Goal: Navigation & Orientation: Go to known website

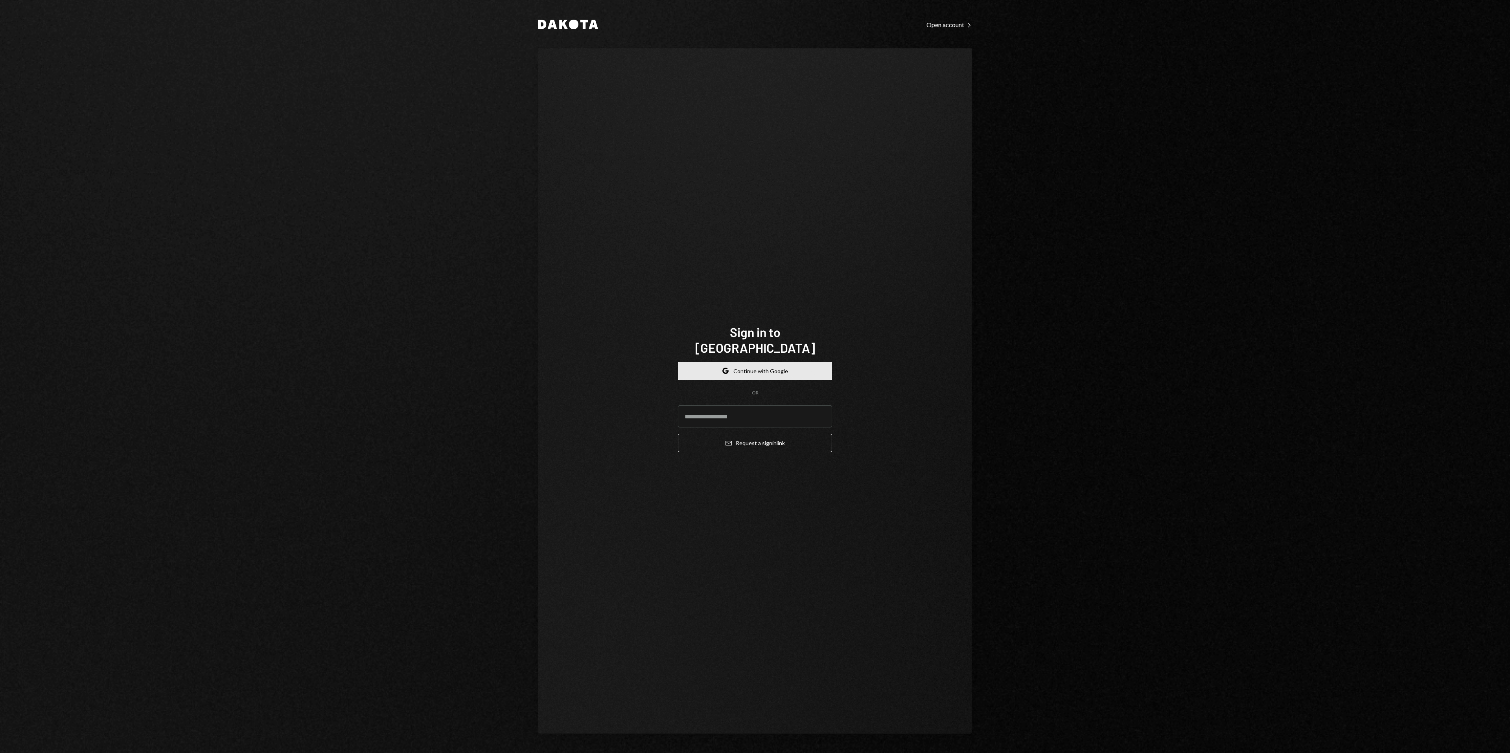
click at [789, 370] on button "Google Continue with Google" at bounding box center [755, 371] width 154 height 18
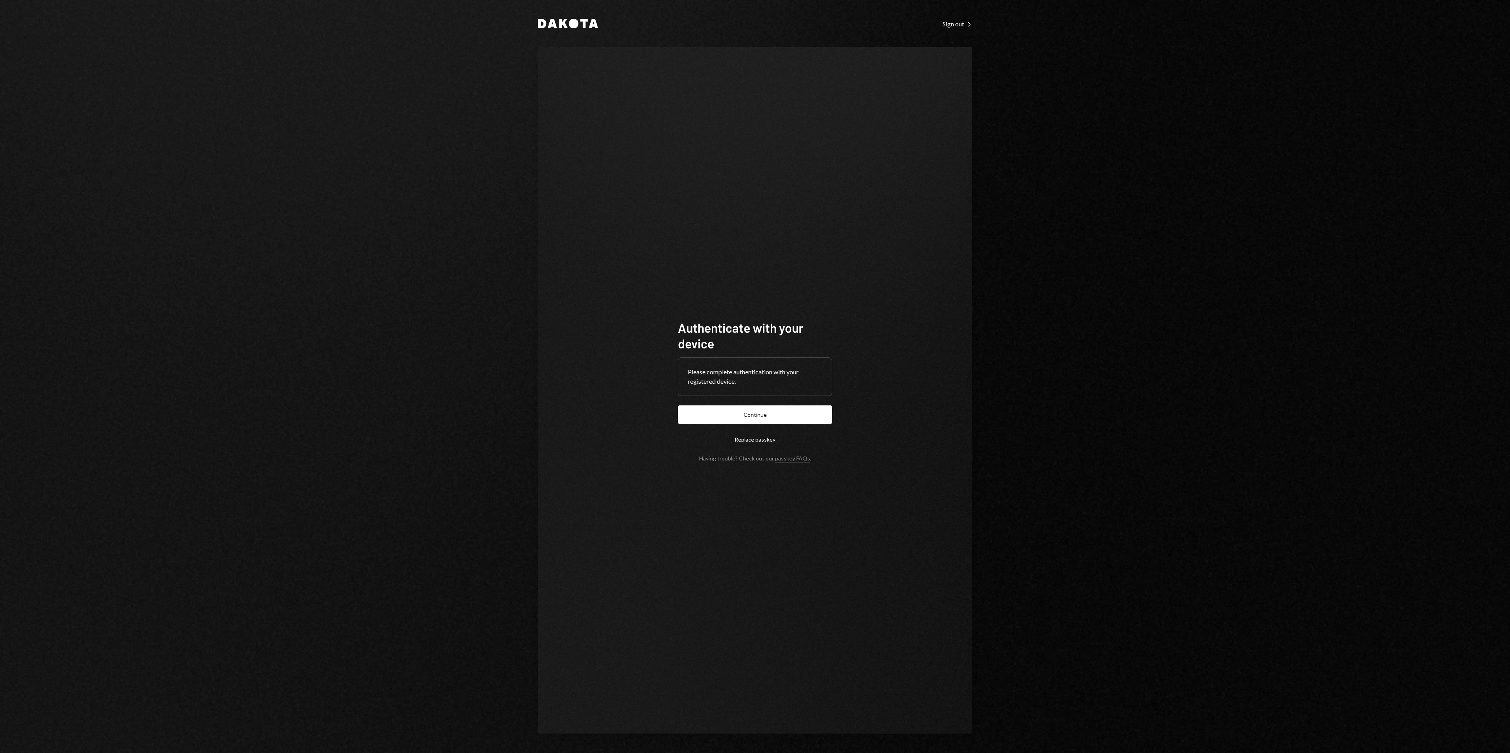
click at [764, 414] on button "Continue" at bounding box center [755, 415] width 154 height 18
